Goal: Task Accomplishment & Management: Use online tool/utility

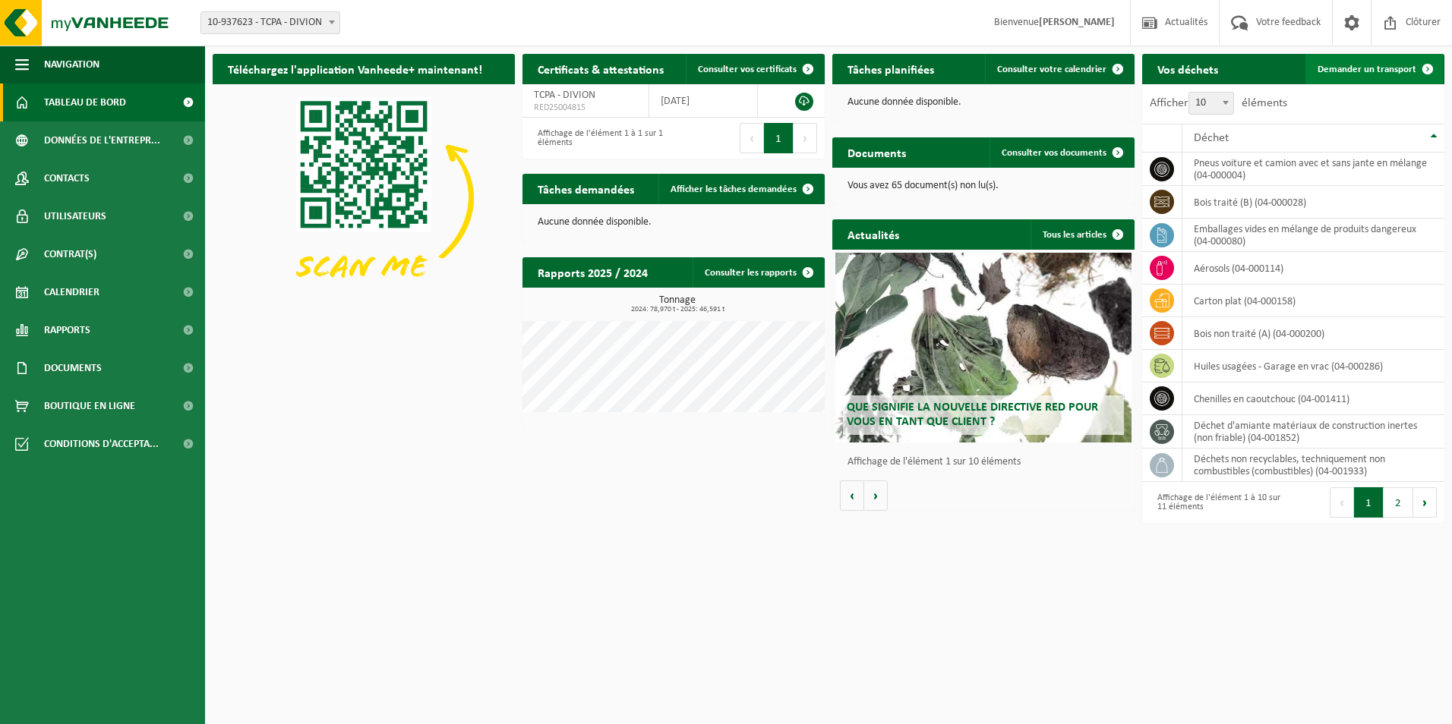
click at [1400, 75] on link "Demander un transport" at bounding box center [1373, 69] width 137 height 30
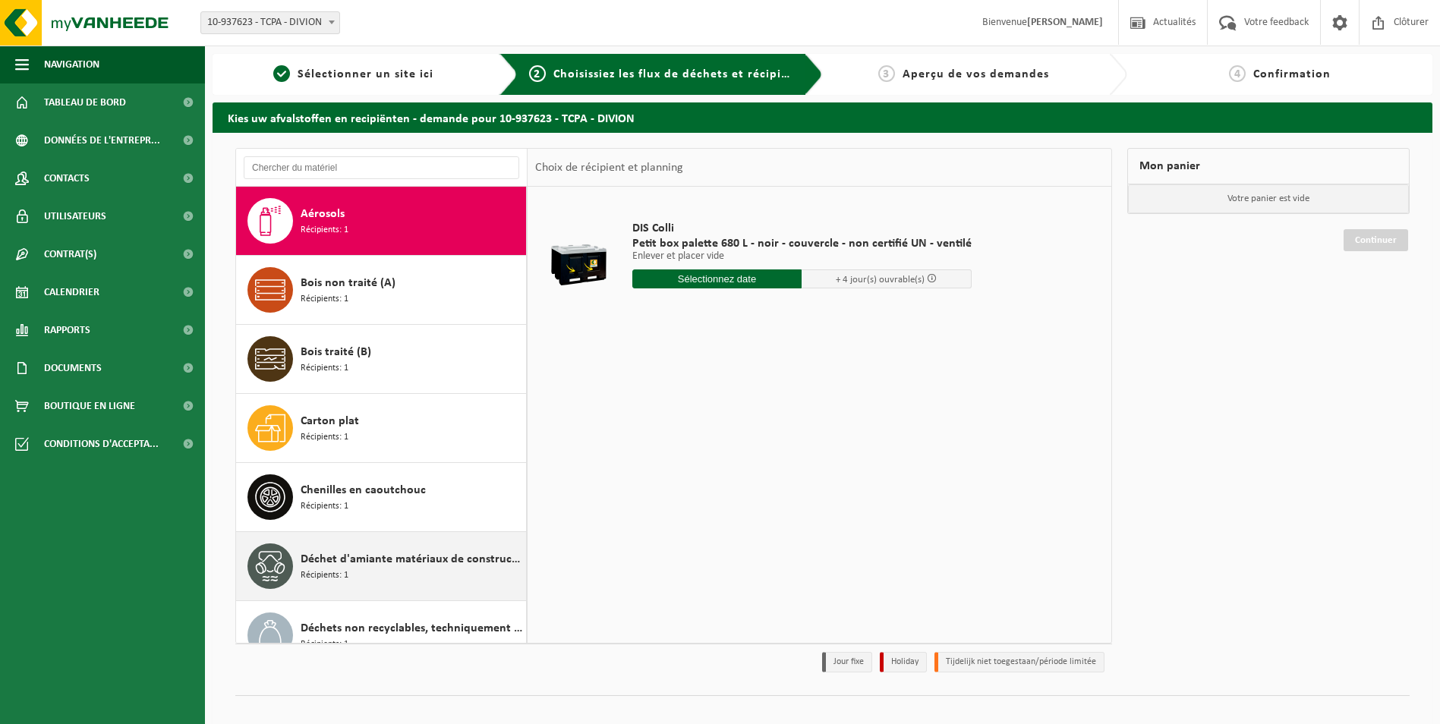
scroll to position [303, 0]
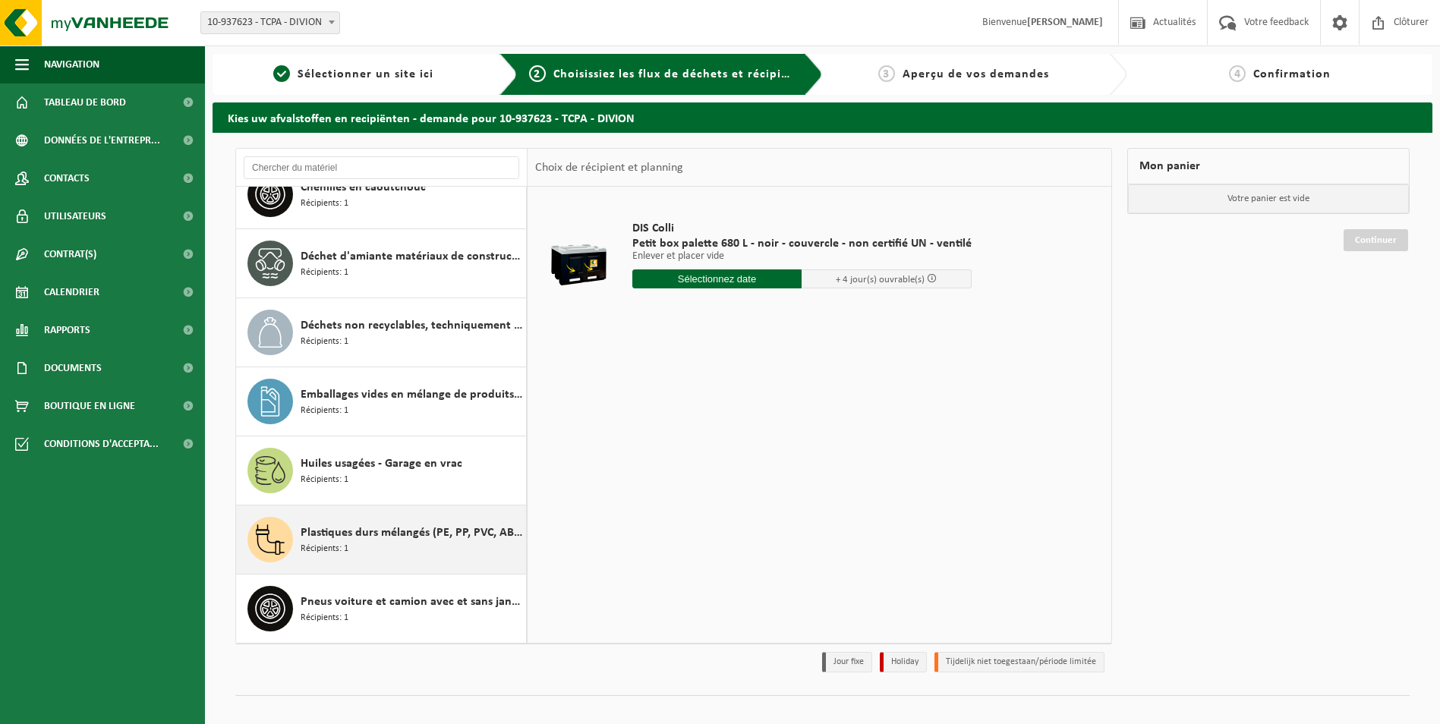
click at [406, 524] on span "Plastiques durs mélangés (PE, PP, PVC, ABS, PC, PA, ...), recyclable (industrie…" at bounding box center [412, 533] width 222 height 18
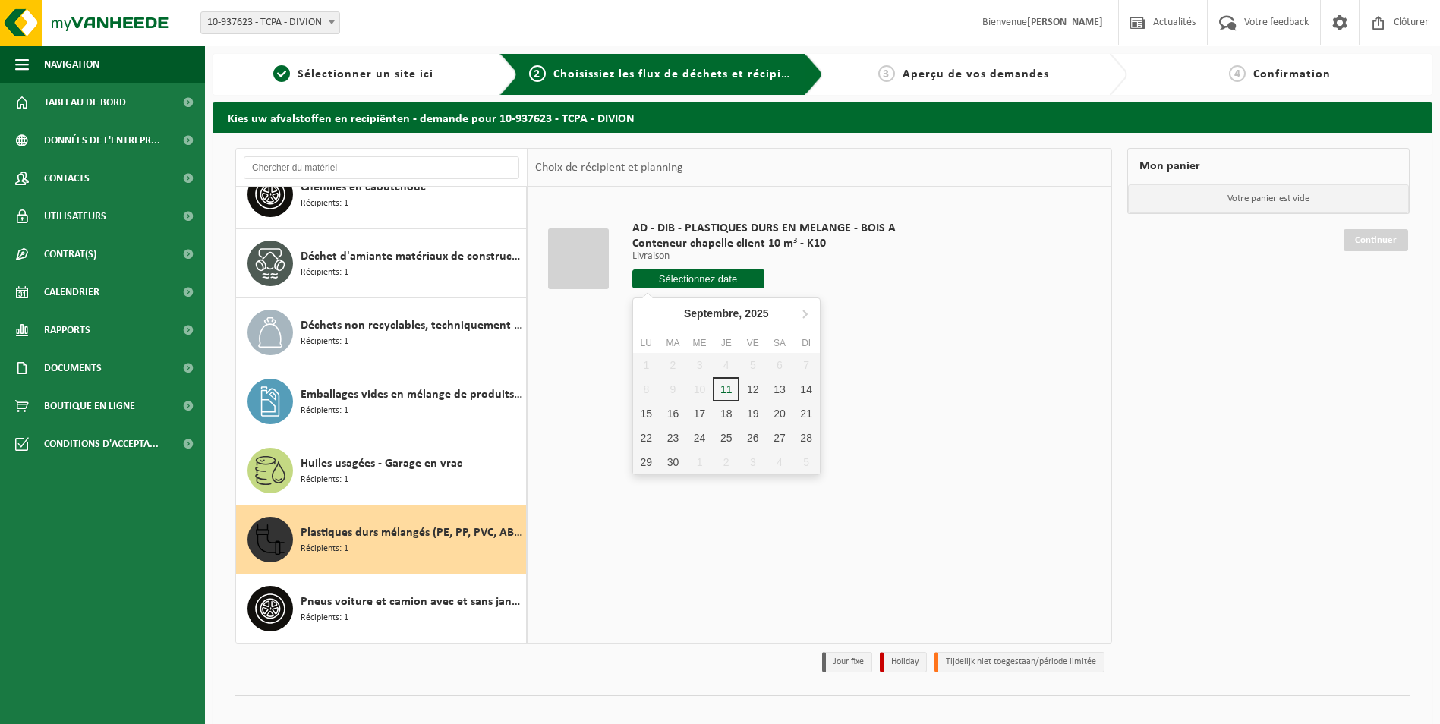
click at [700, 274] on input "text" at bounding box center [699, 279] width 132 height 19
click at [730, 396] on div "11" at bounding box center [726, 389] width 27 height 24
type input "à partir de [DATE]"
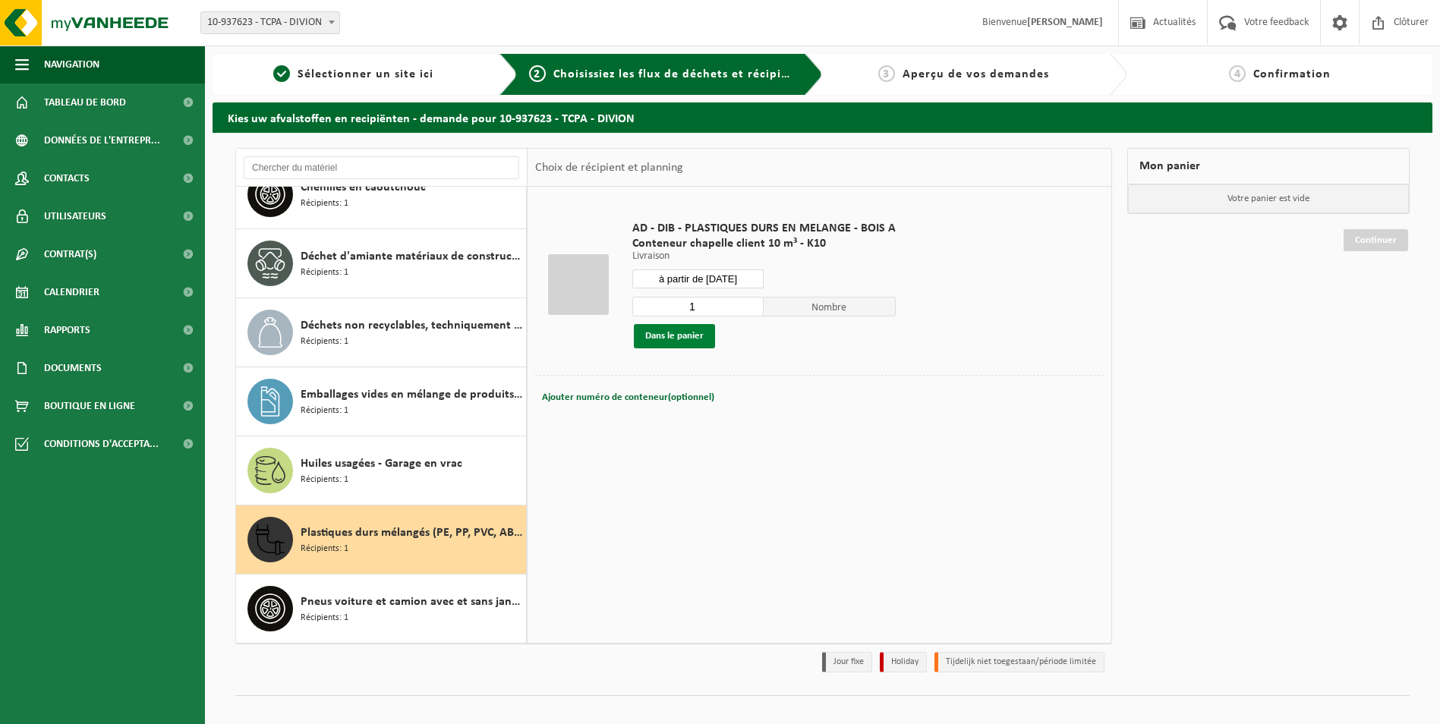
click at [655, 330] on button "Dans le panier" at bounding box center [674, 336] width 81 height 24
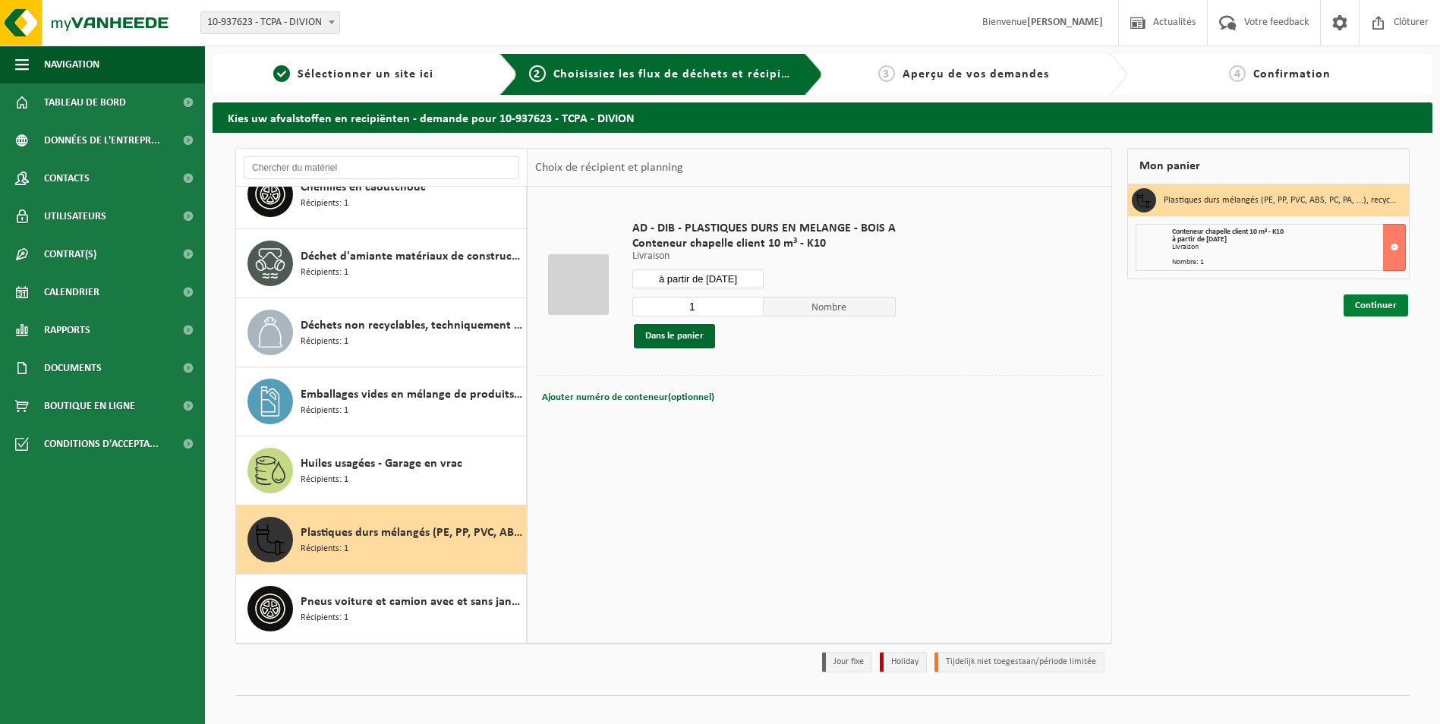
click at [1371, 308] on link "Continuer" at bounding box center [1376, 306] width 65 height 22
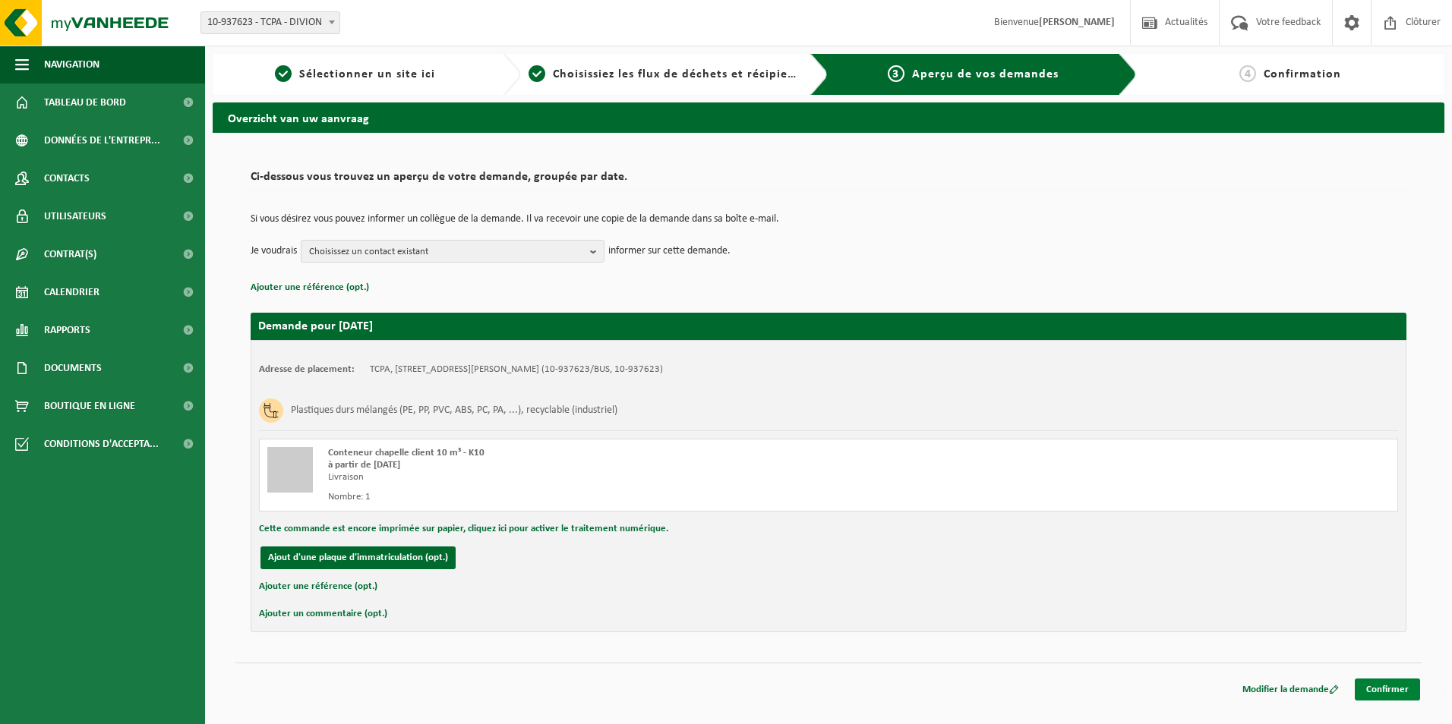
click at [1395, 689] on link "Confirmer" at bounding box center [1387, 690] width 65 height 22
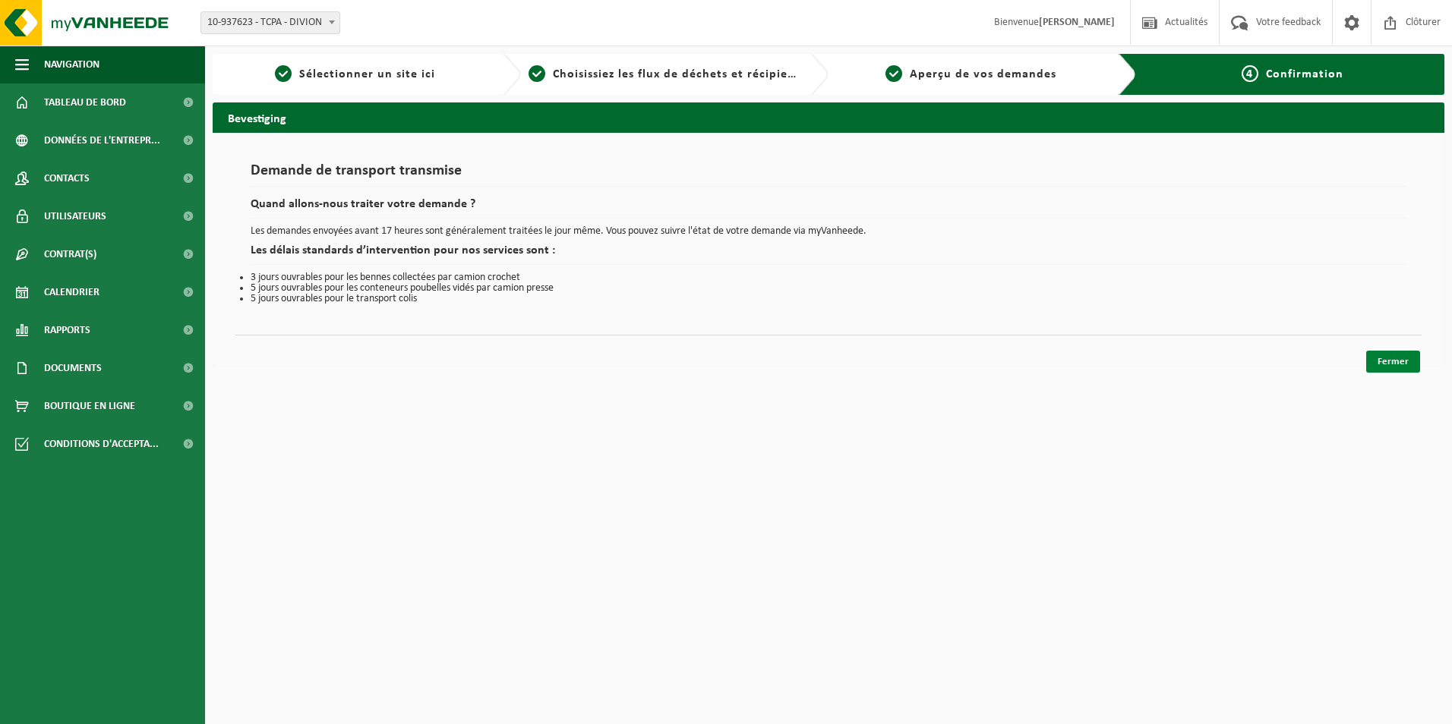
click at [1390, 364] on link "Fermer" at bounding box center [1393, 362] width 54 height 22
